Goal: Task Accomplishment & Management: Manage account settings

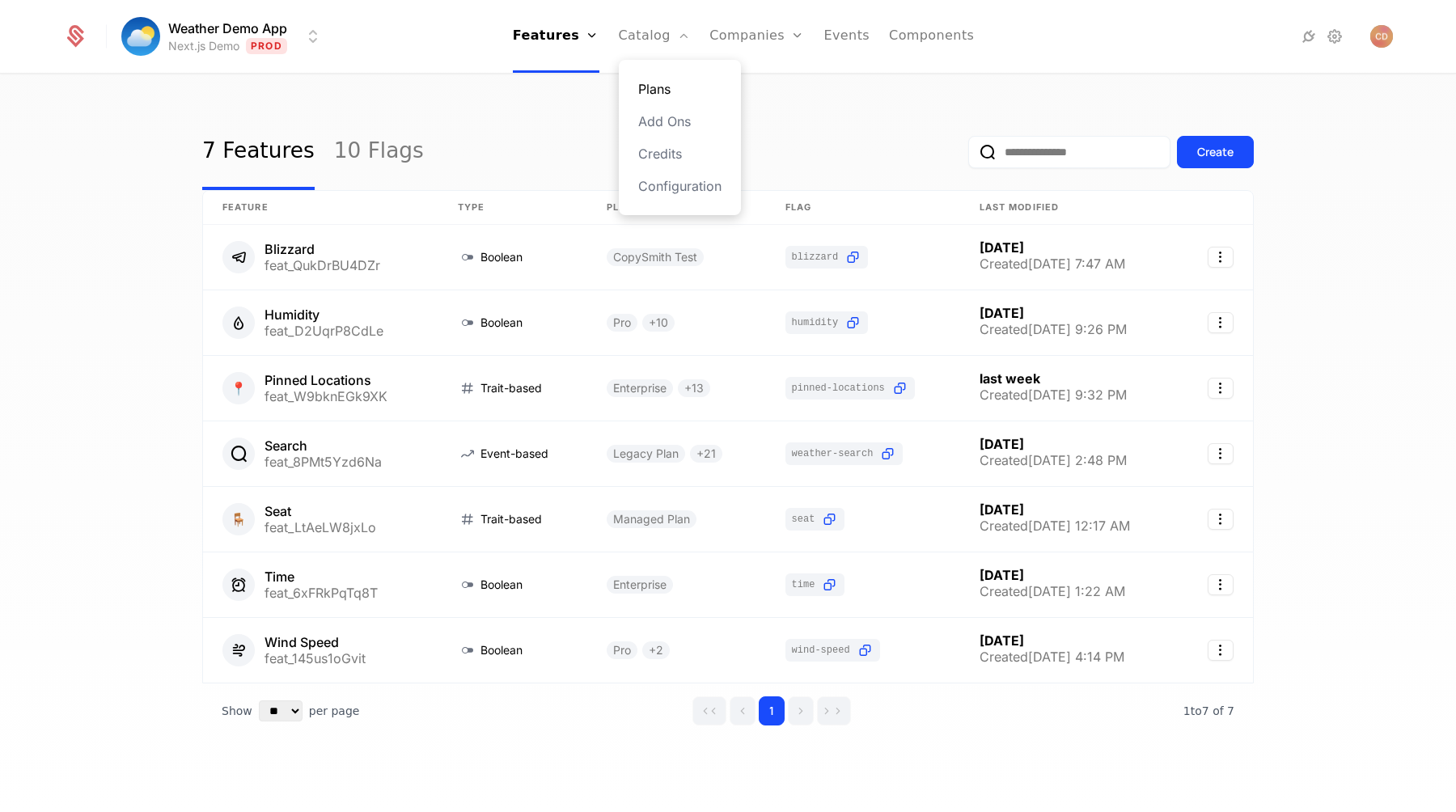
click at [666, 88] on link "Plans" at bounding box center [679, 89] width 84 height 20
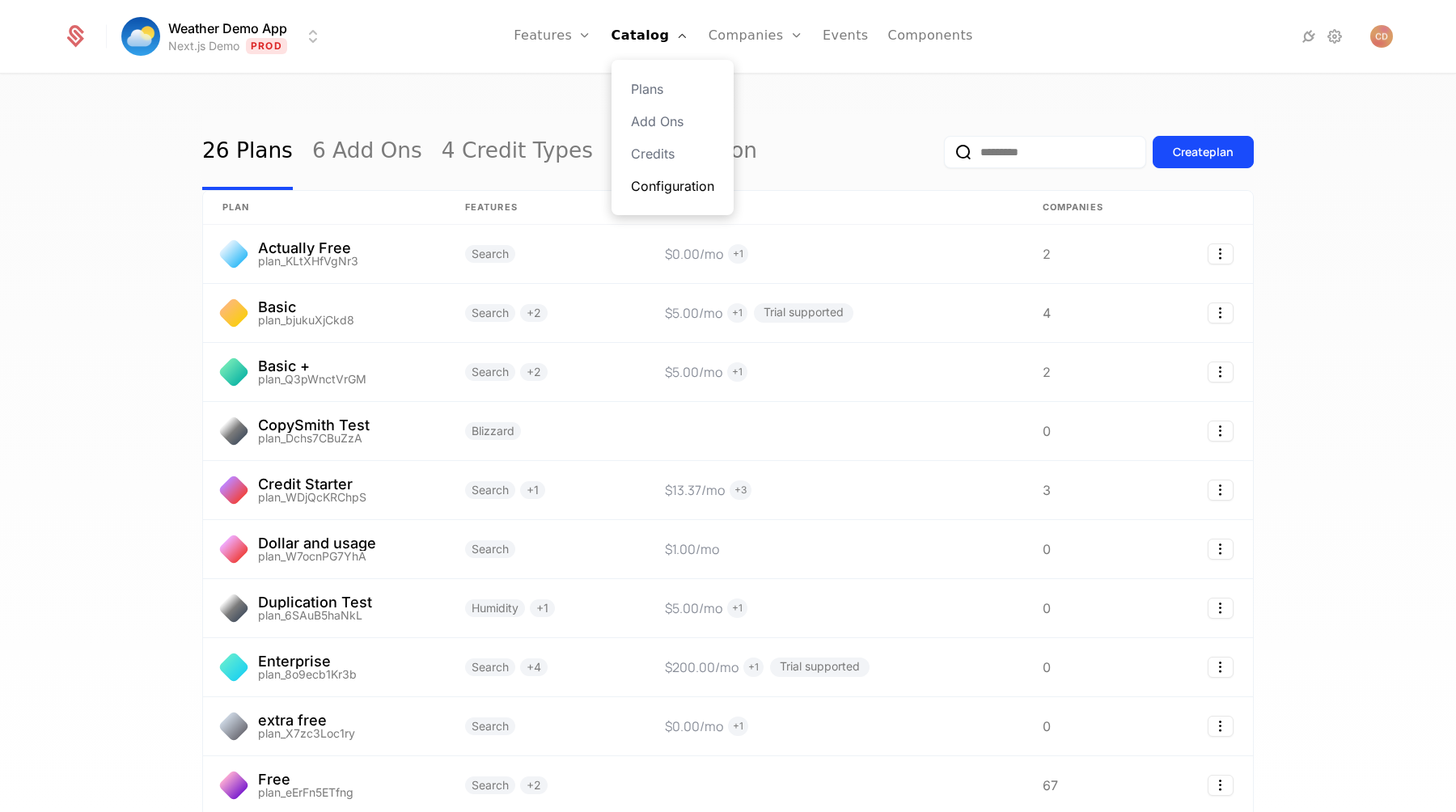
click at [665, 192] on link "Configuration" at bounding box center [672, 186] width 84 height 20
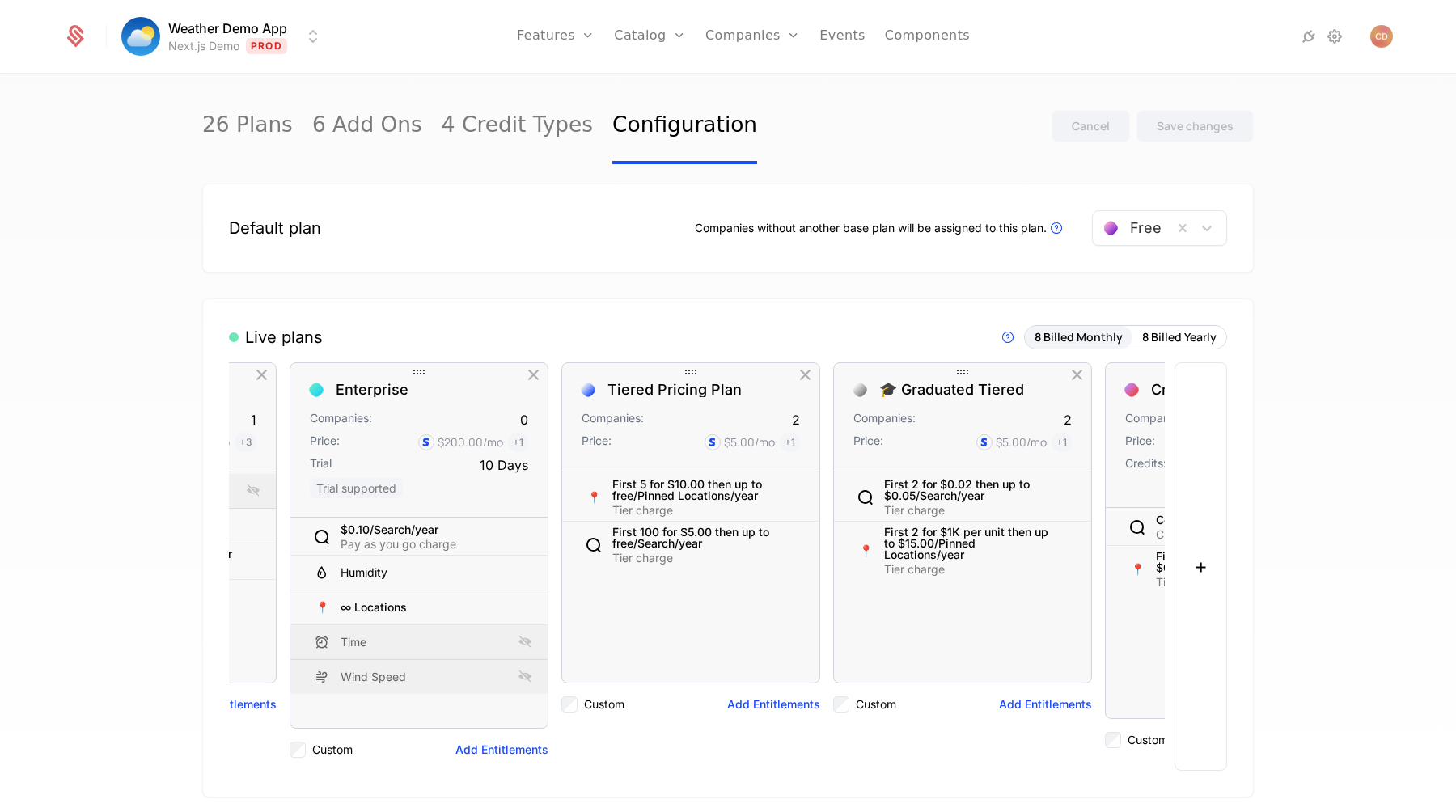
scroll to position [0, 1225]
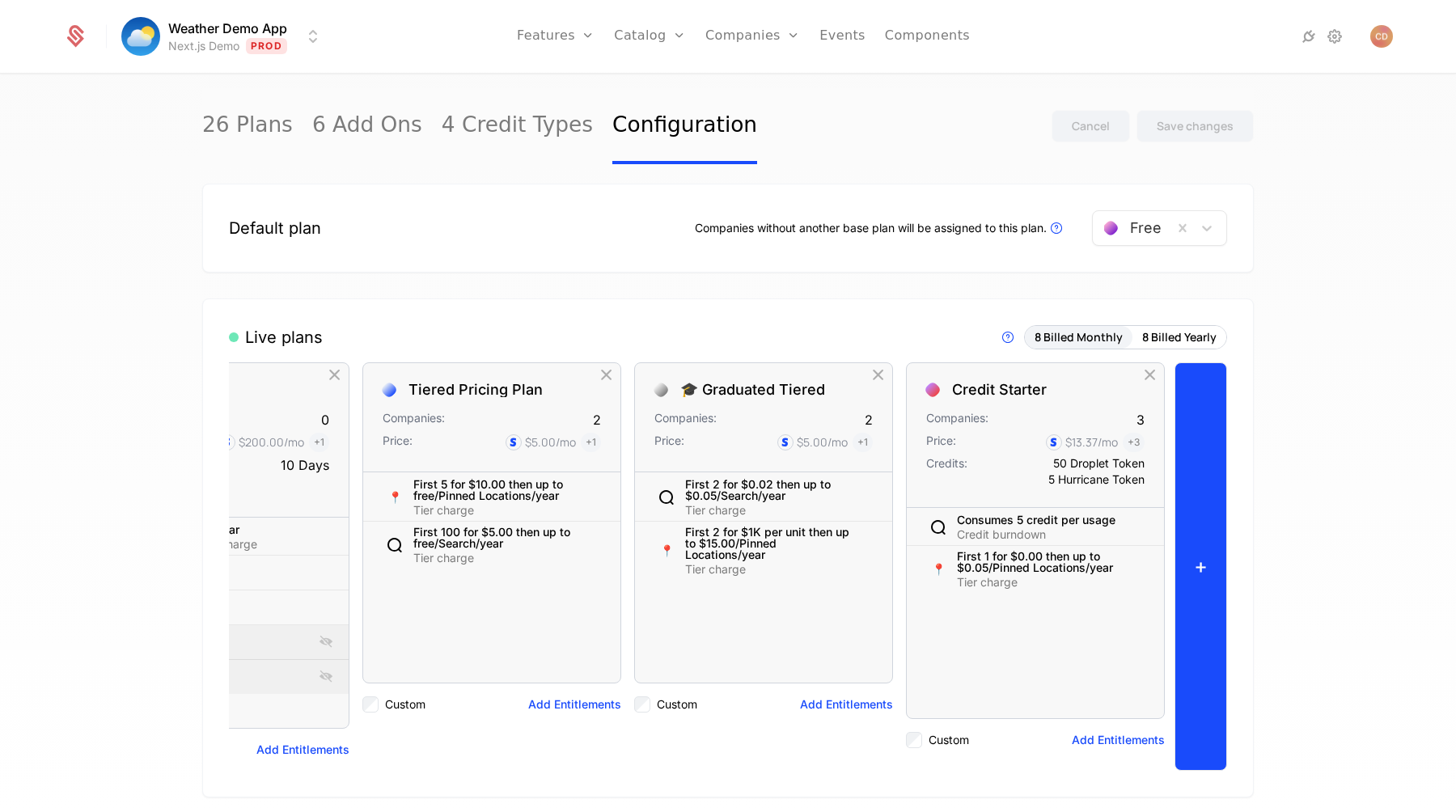
click at [1196, 434] on button "+" at bounding box center [1201, 567] width 52 height 408
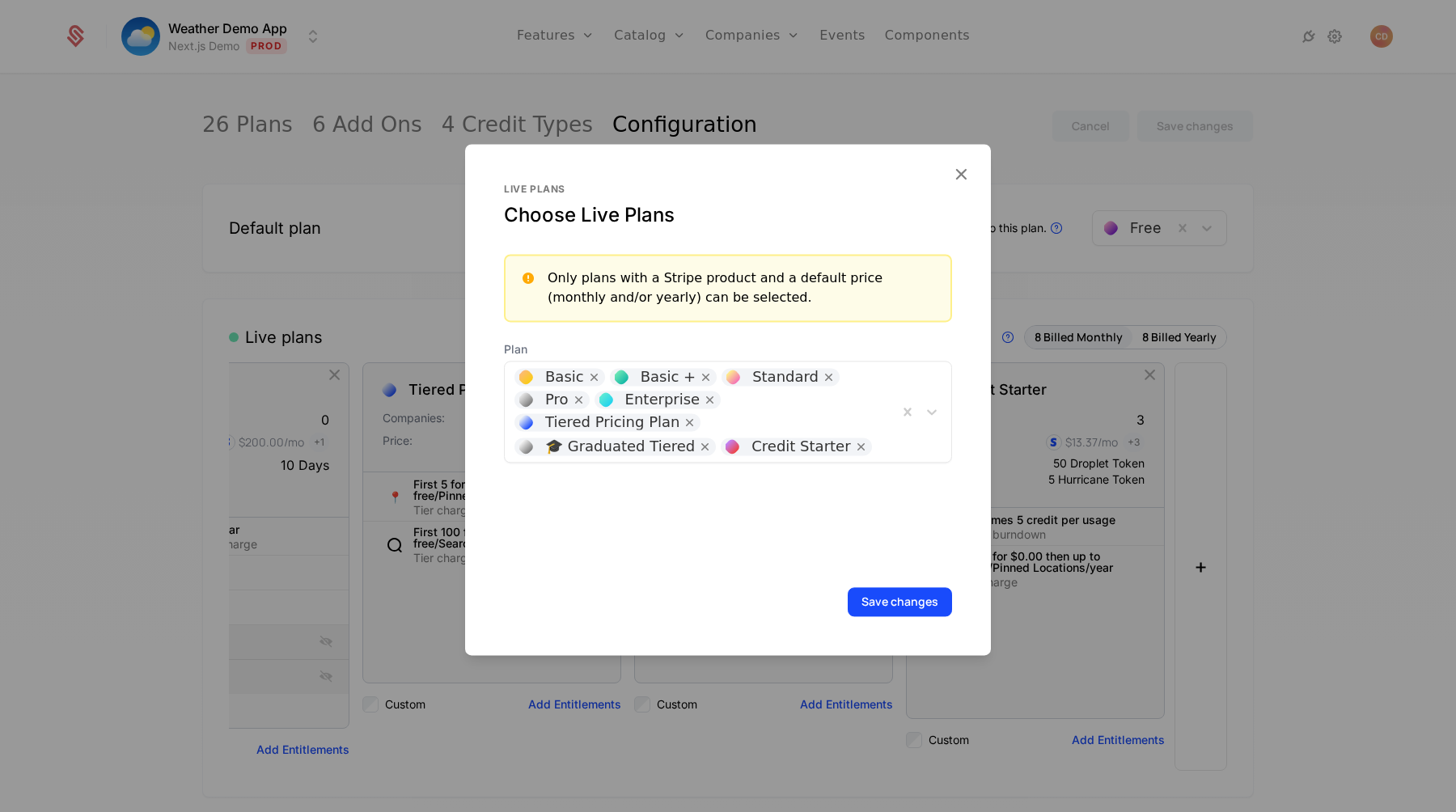
click at [694, 439] on div "🎓 Graduated Tiered" at bounding box center [620, 446] width 149 height 14
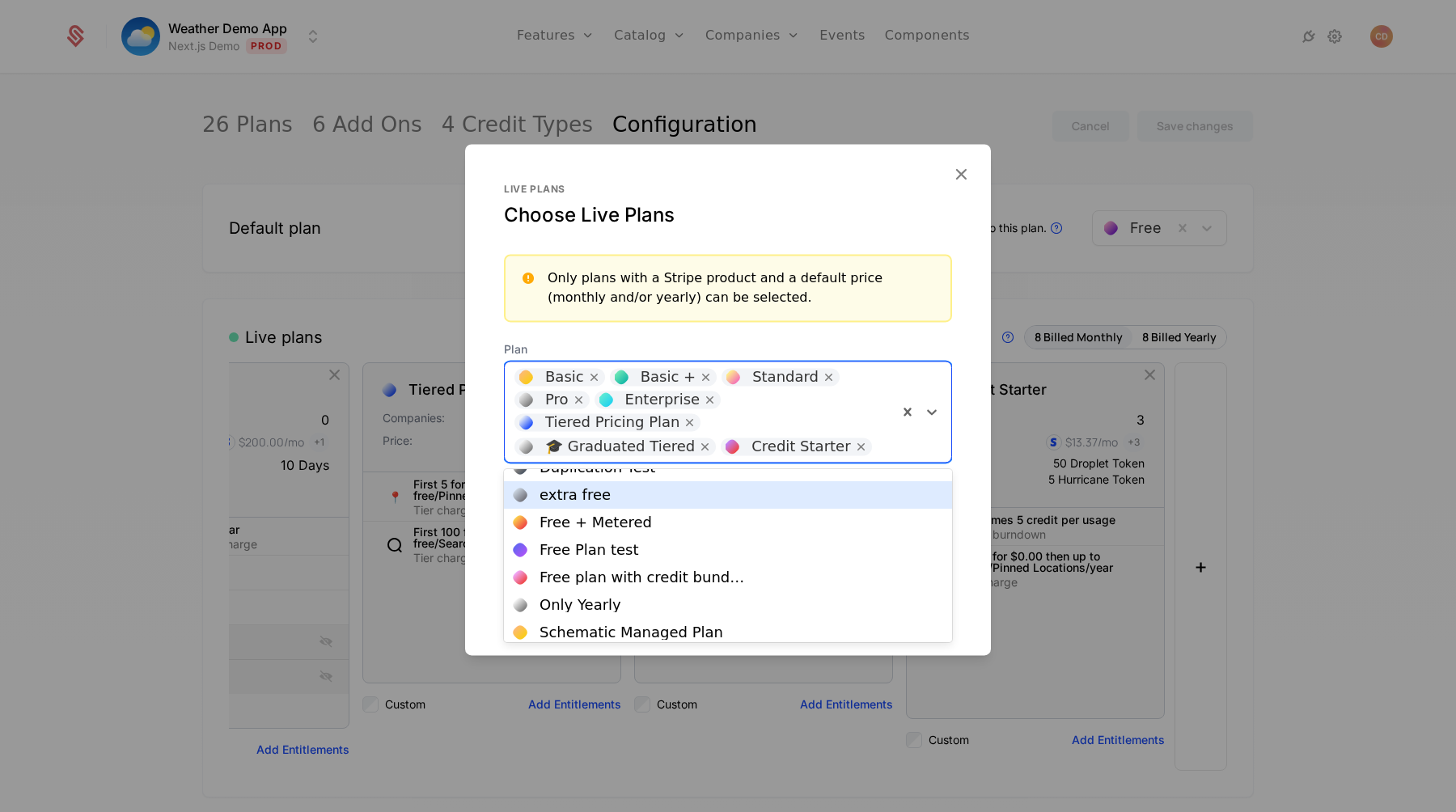
scroll to position [75, 0]
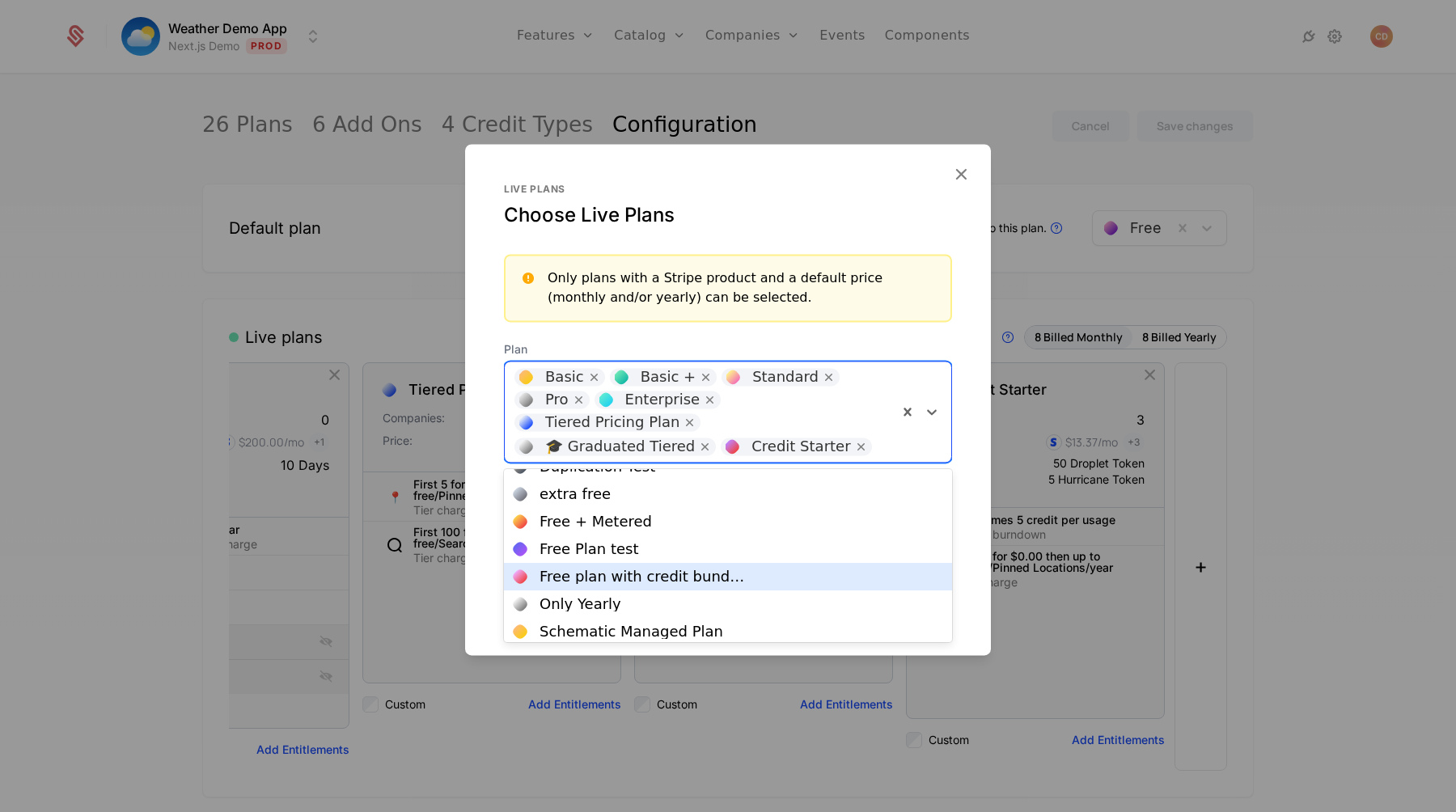
click at [733, 576] on div "Free plan with credit bundles" at bounding box center [728, 576] width 429 height 14
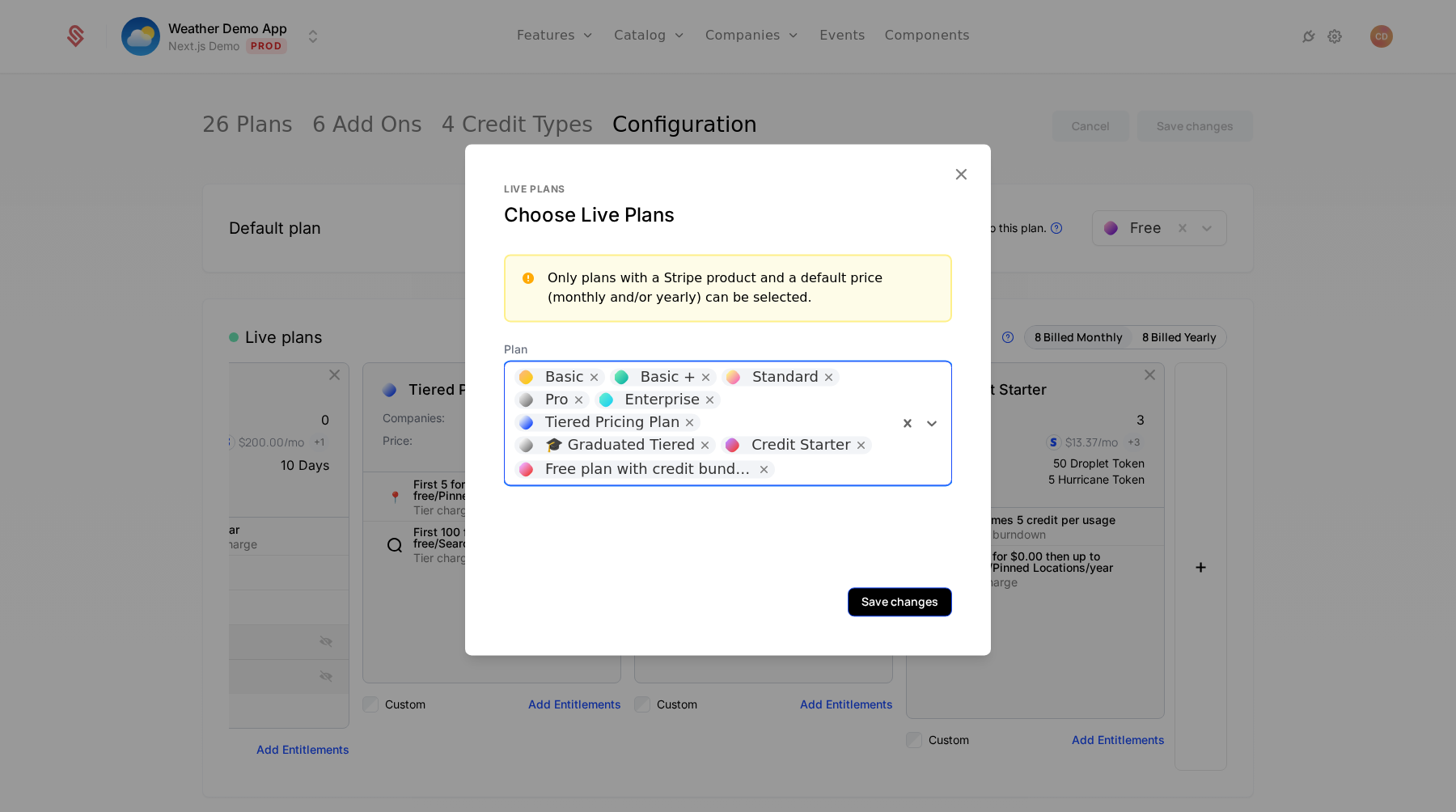
click at [918, 590] on button "Save changes" at bounding box center [899, 602] width 104 height 29
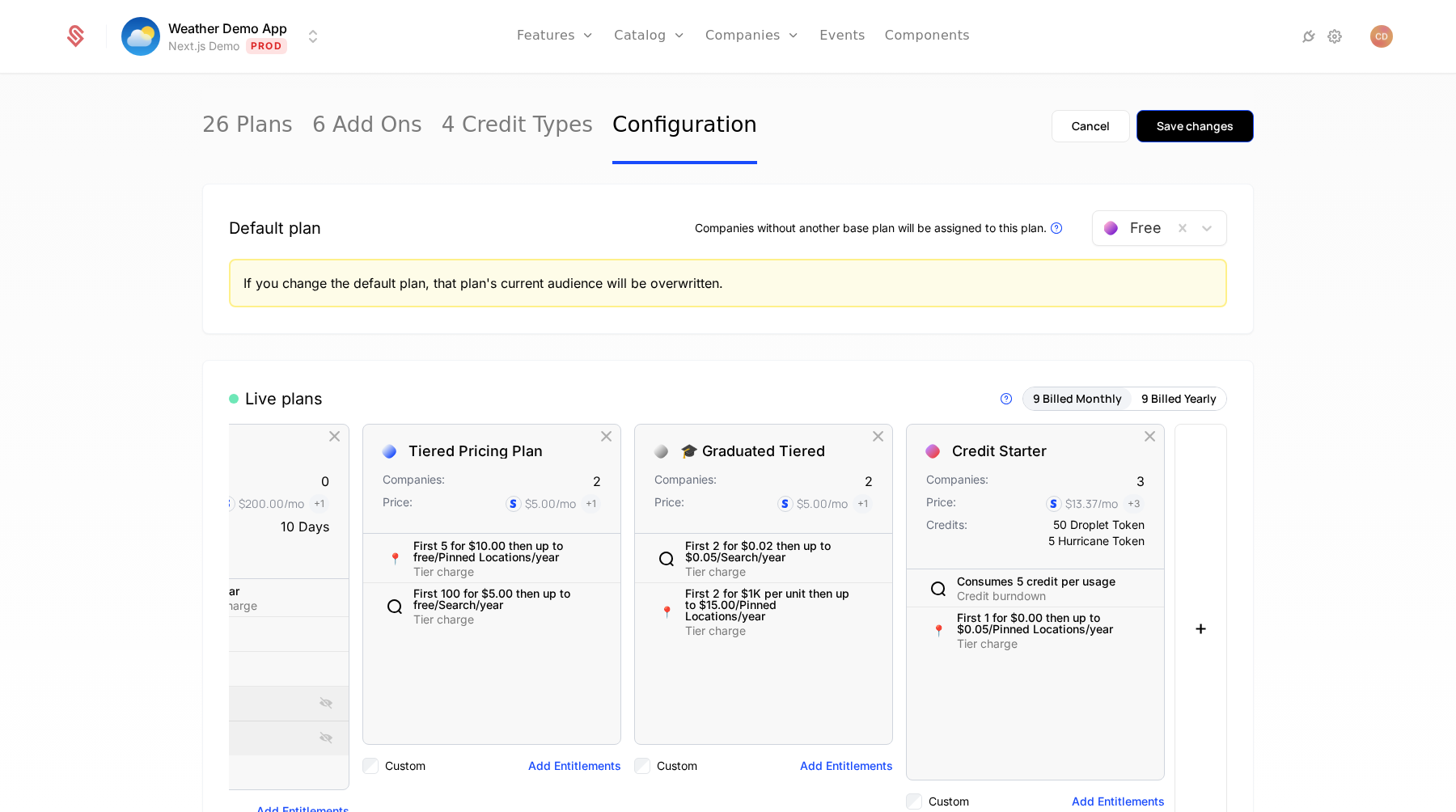
click at [1154, 117] on button "Save changes" at bounding box center [1194, 126] width 117 height 32
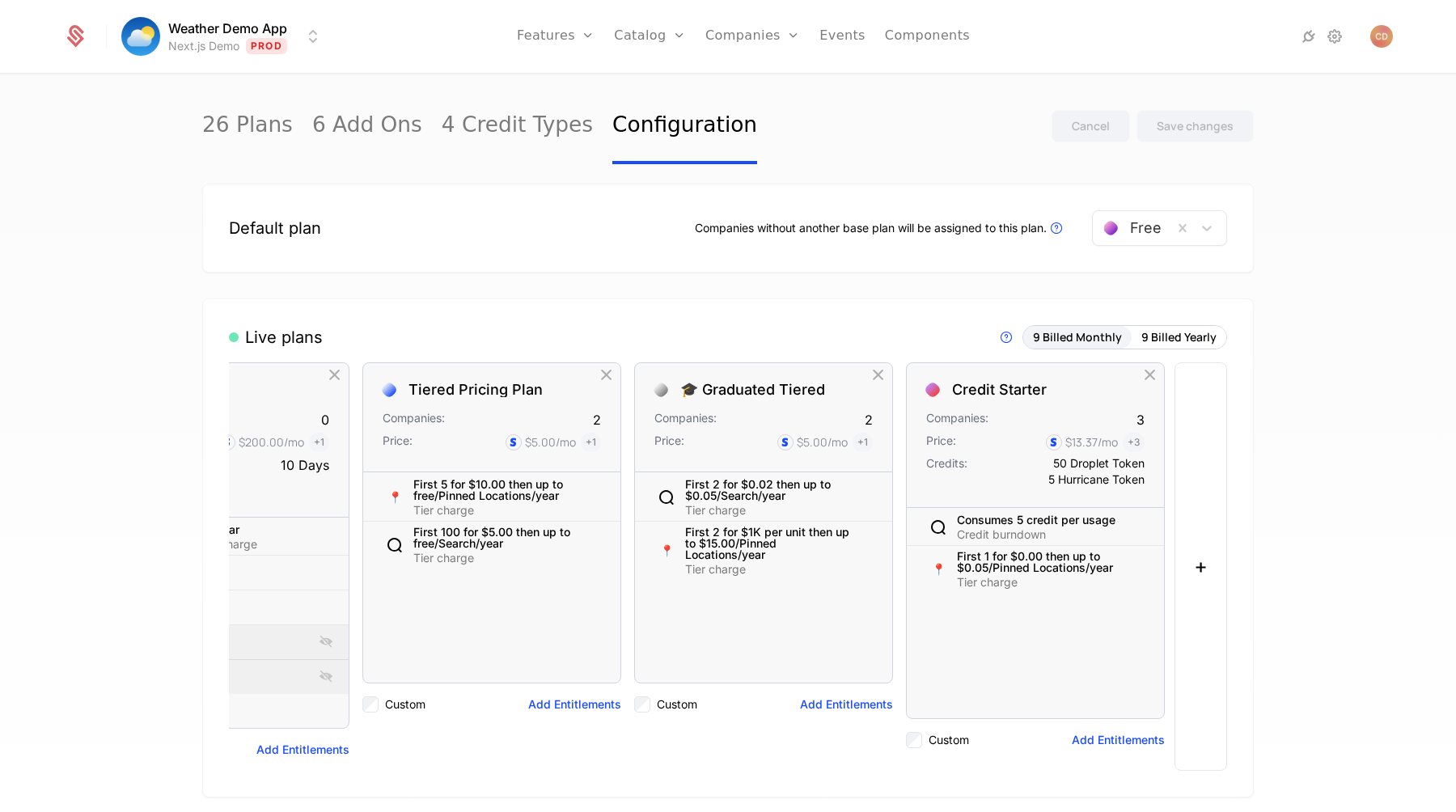
click at [1020, 17] on nav "Features Features Flags Catalog Plans Add Ons Credits Configuration Companies C…" at bounding box center [743, 36] width 815 height 73
